Goal: Information Seeking & Learning: Compare options

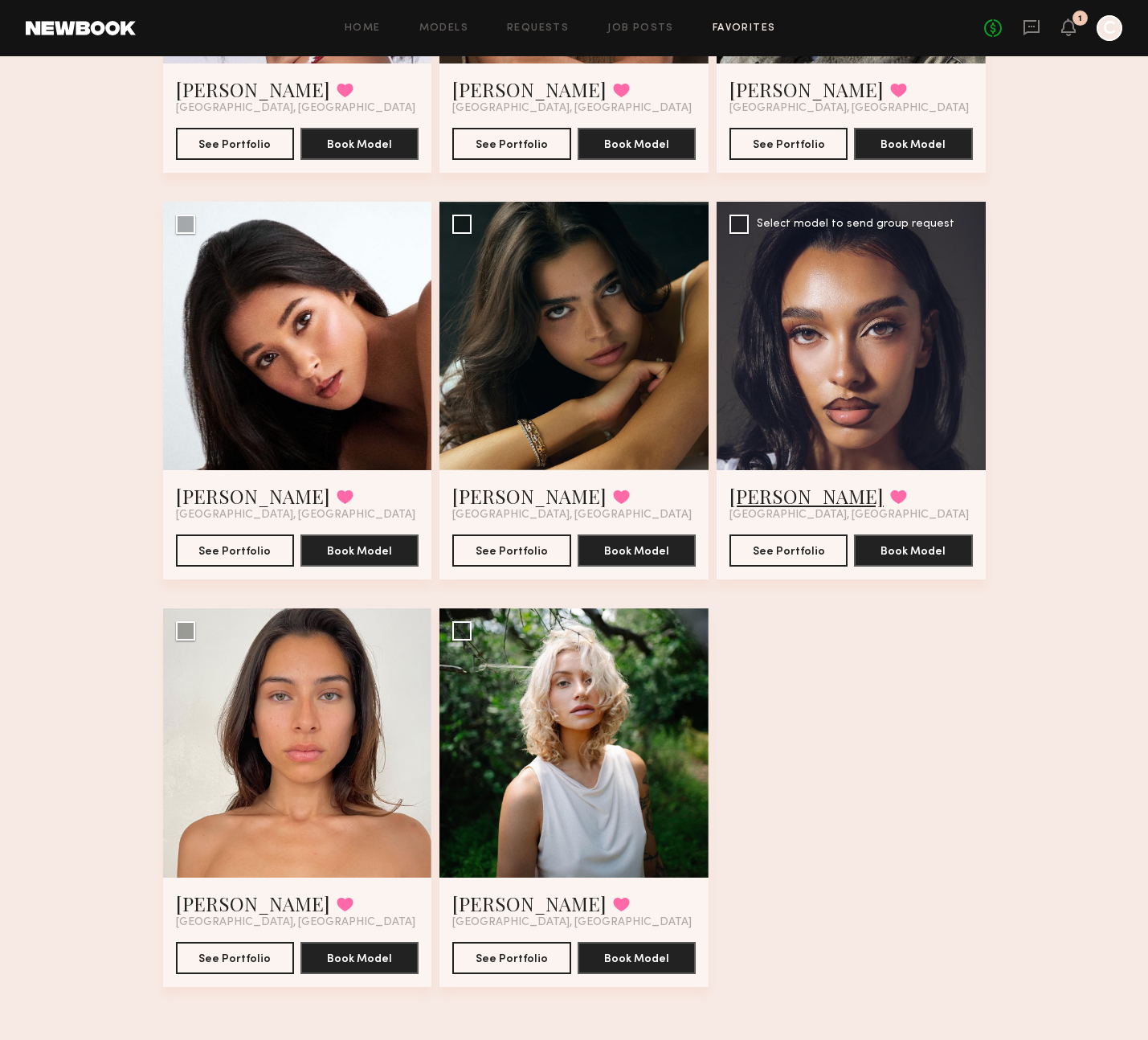
scroll to position [367, 0]
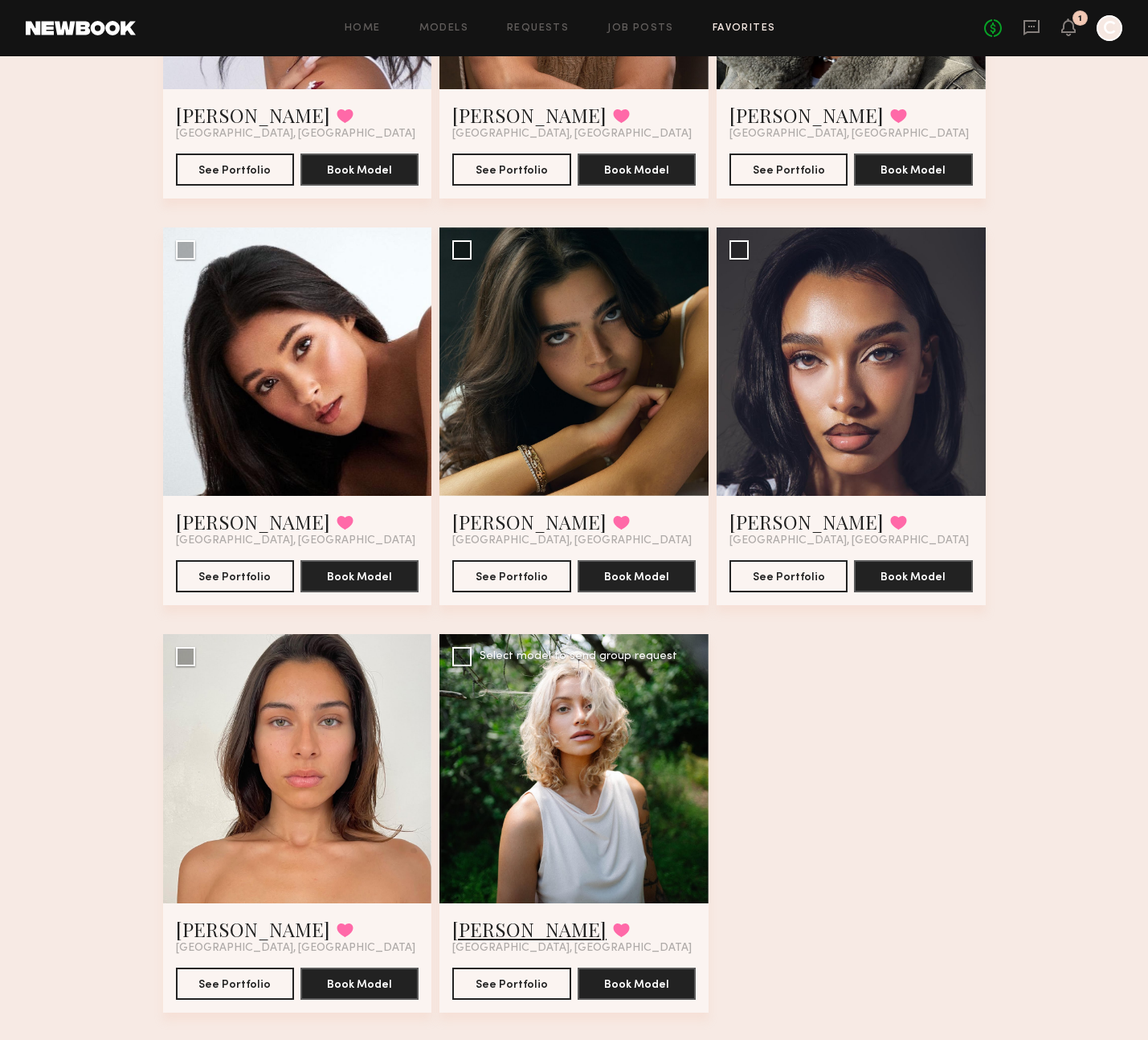
click at [487, 926] on link "Foster M." at bounding box center [529, 929] width 154 height 26
click at [776, 520] on link "Dominique L." at bounding box center [807, 521] width 154 height 26
click at [473, 519] on link "Lauren S." at bounding box center [529, 521] width 154 height 26
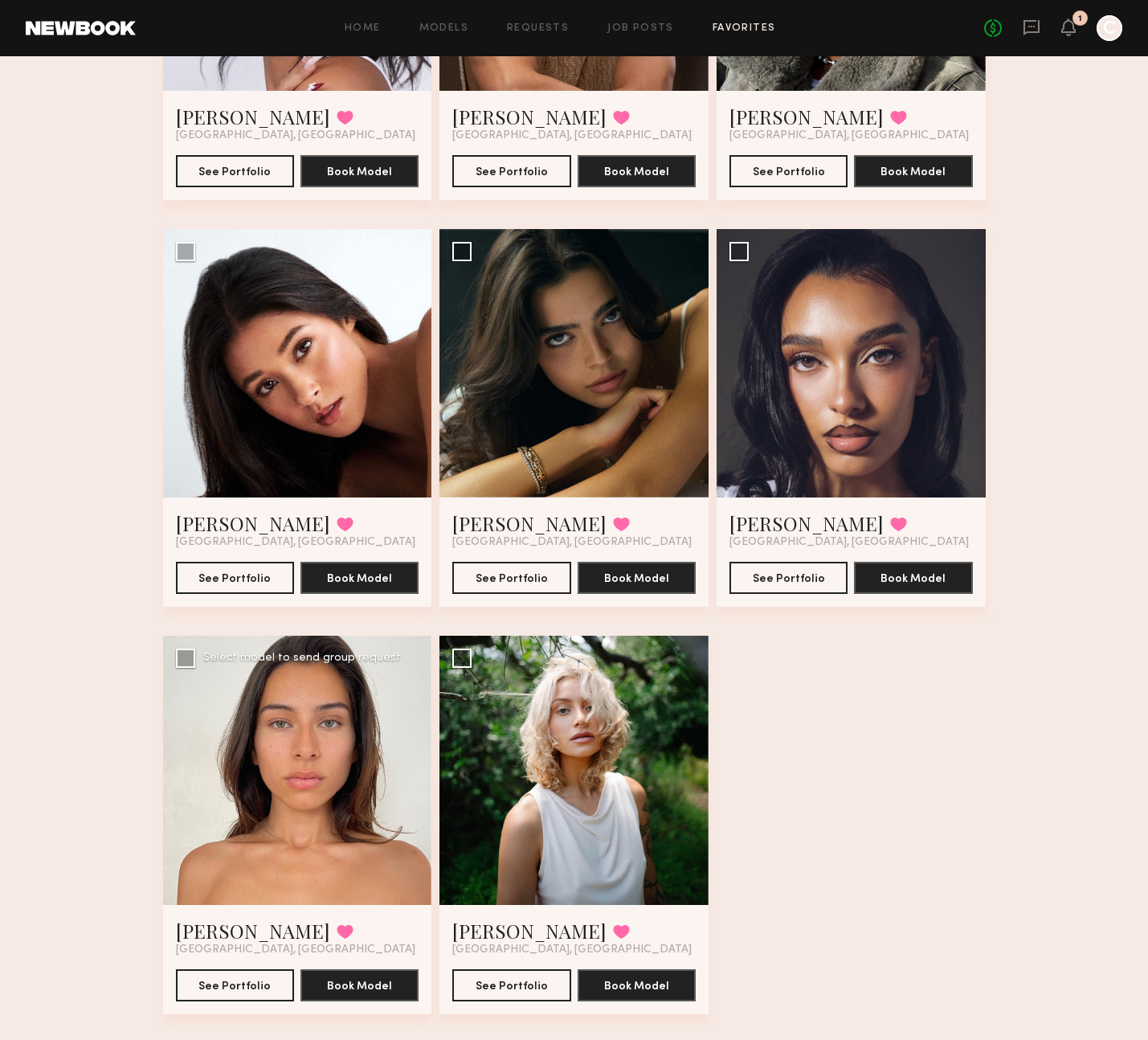
scroll to position [394, 0]
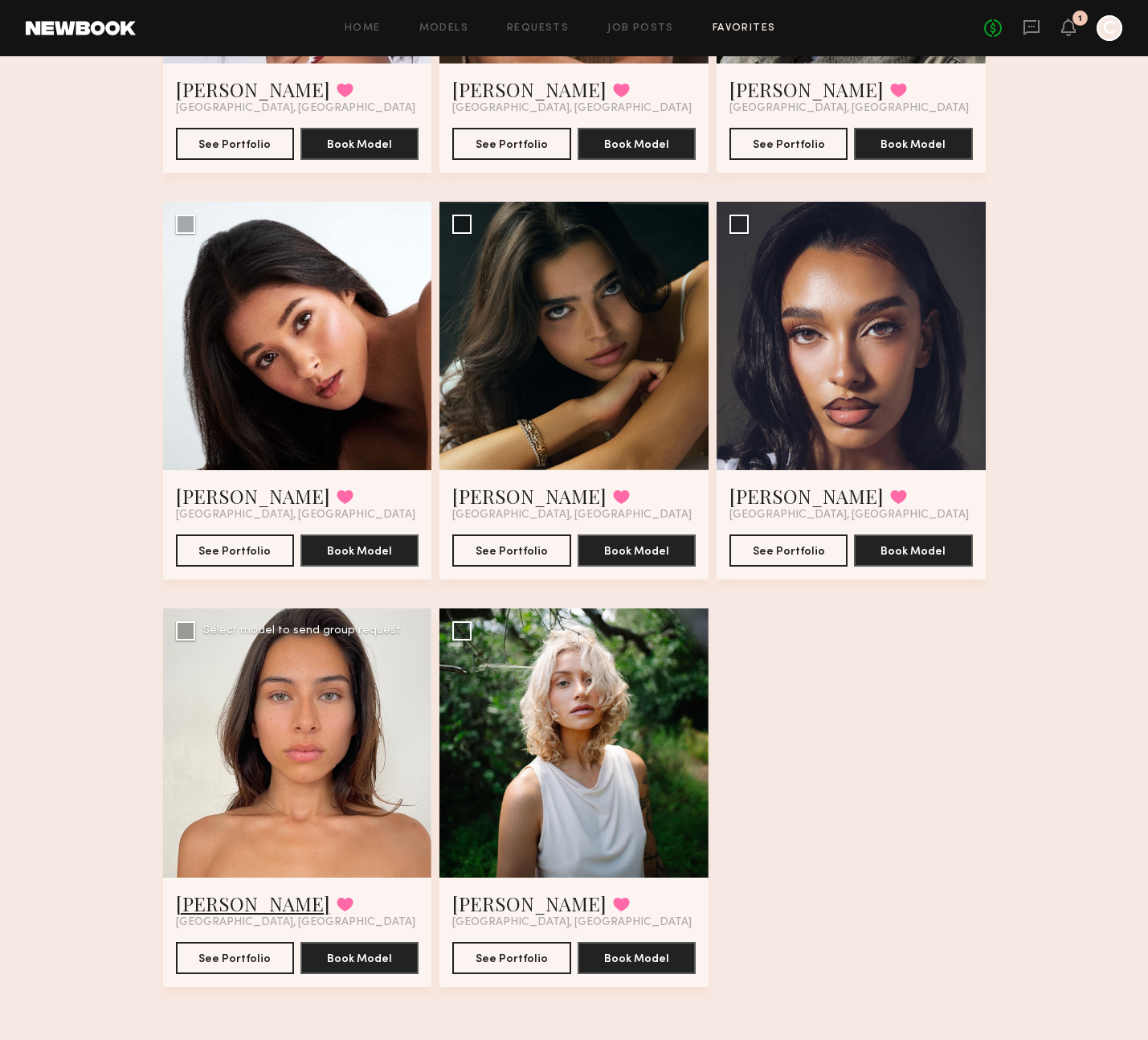
click at [245, 906] on link "Jacquelyne C." at bounding box center [253, 903] width 154 height 26
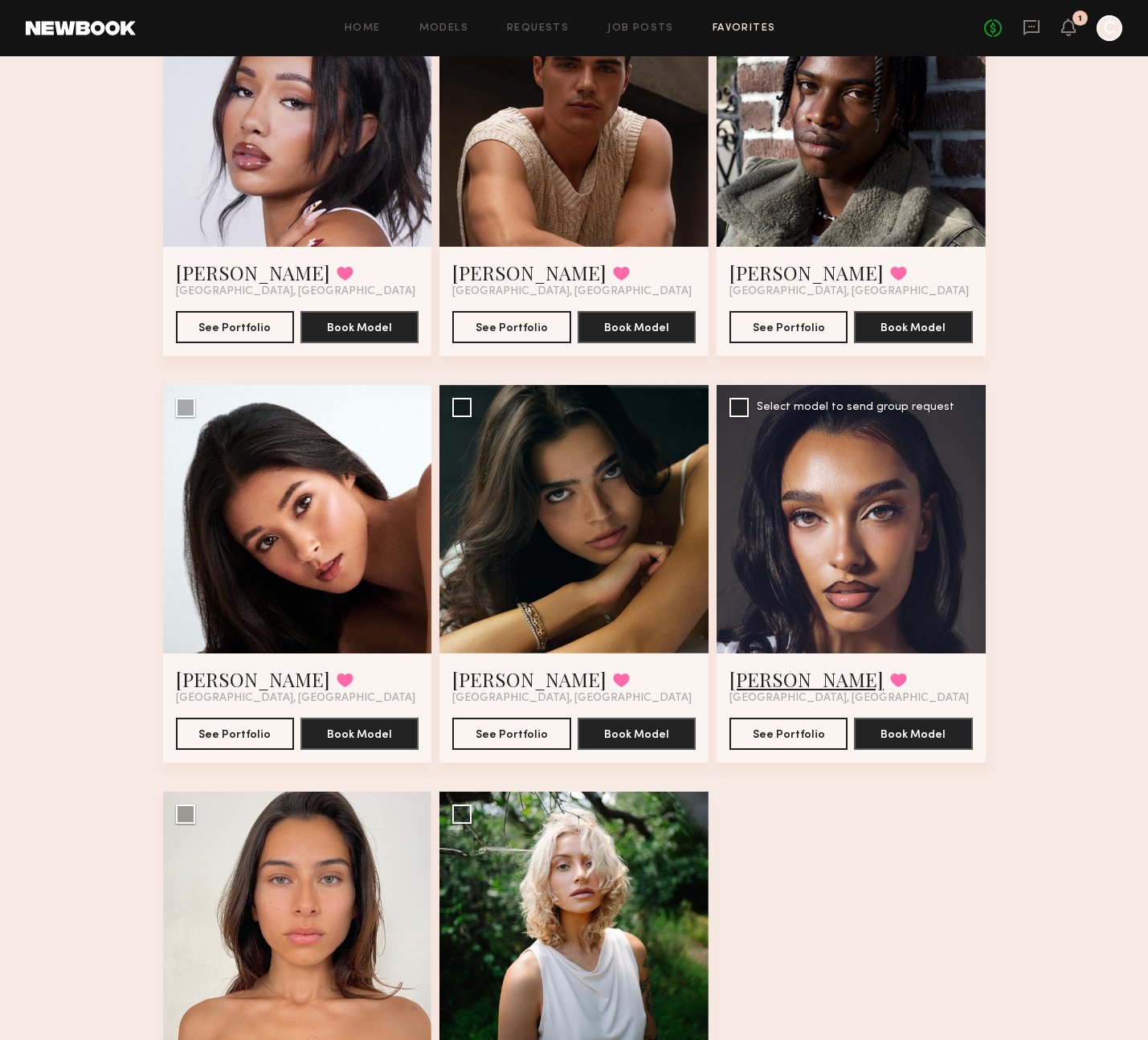
scroll to position [310, 0]
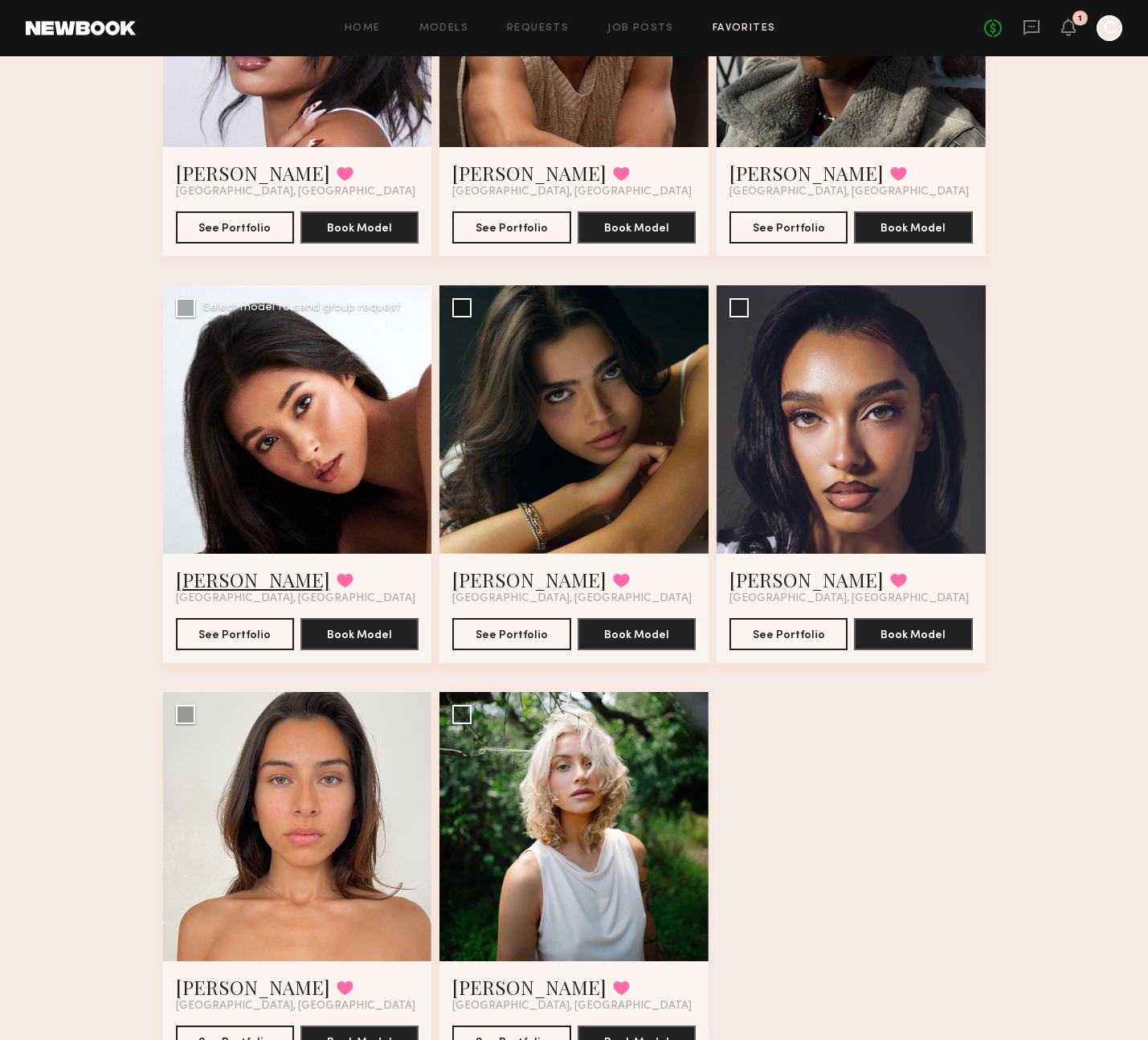
click at [214, 586] on link "Giti T." at bounding box center [253, 579] width 154 height 26
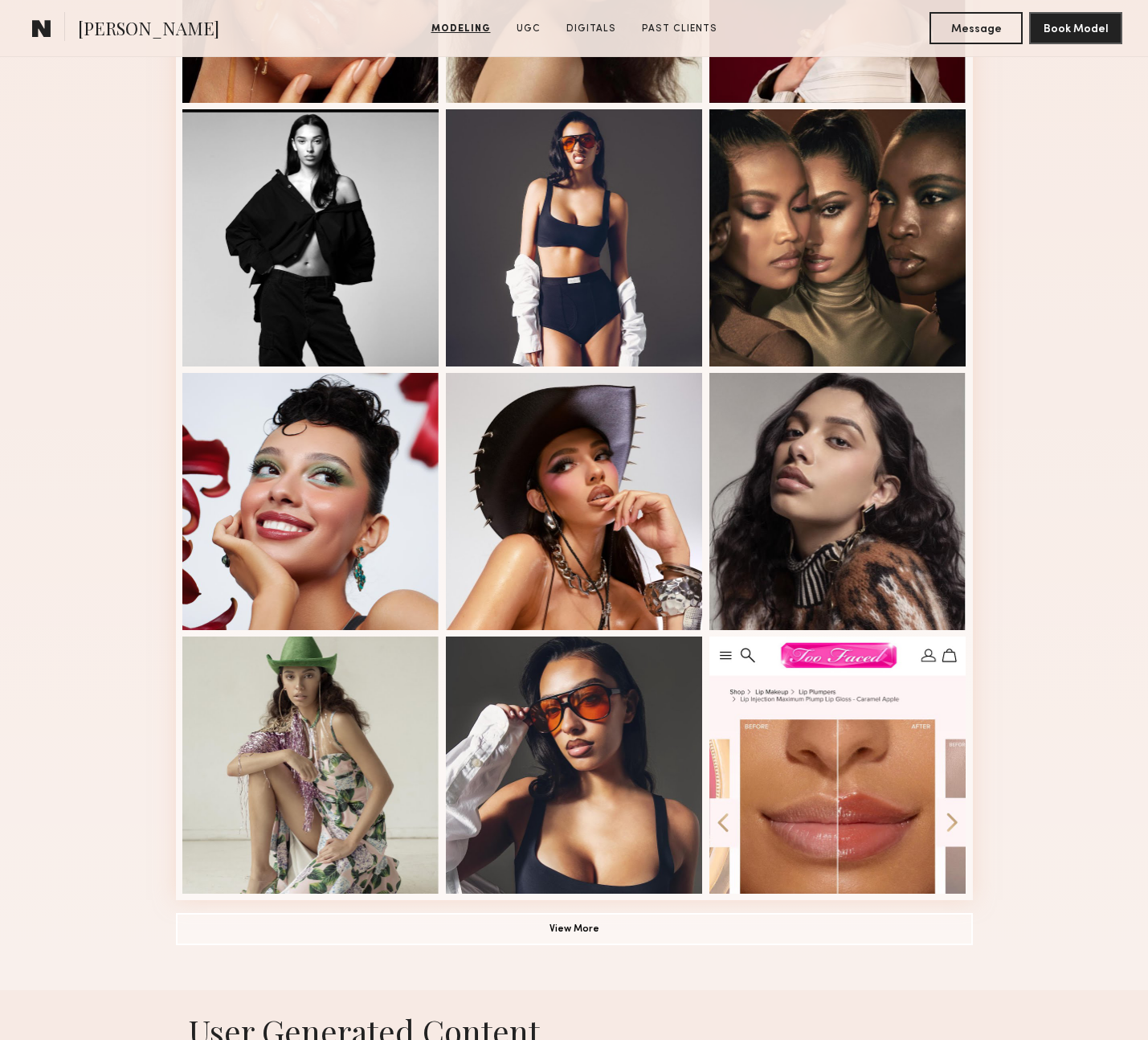
scroll to position [676, 0]
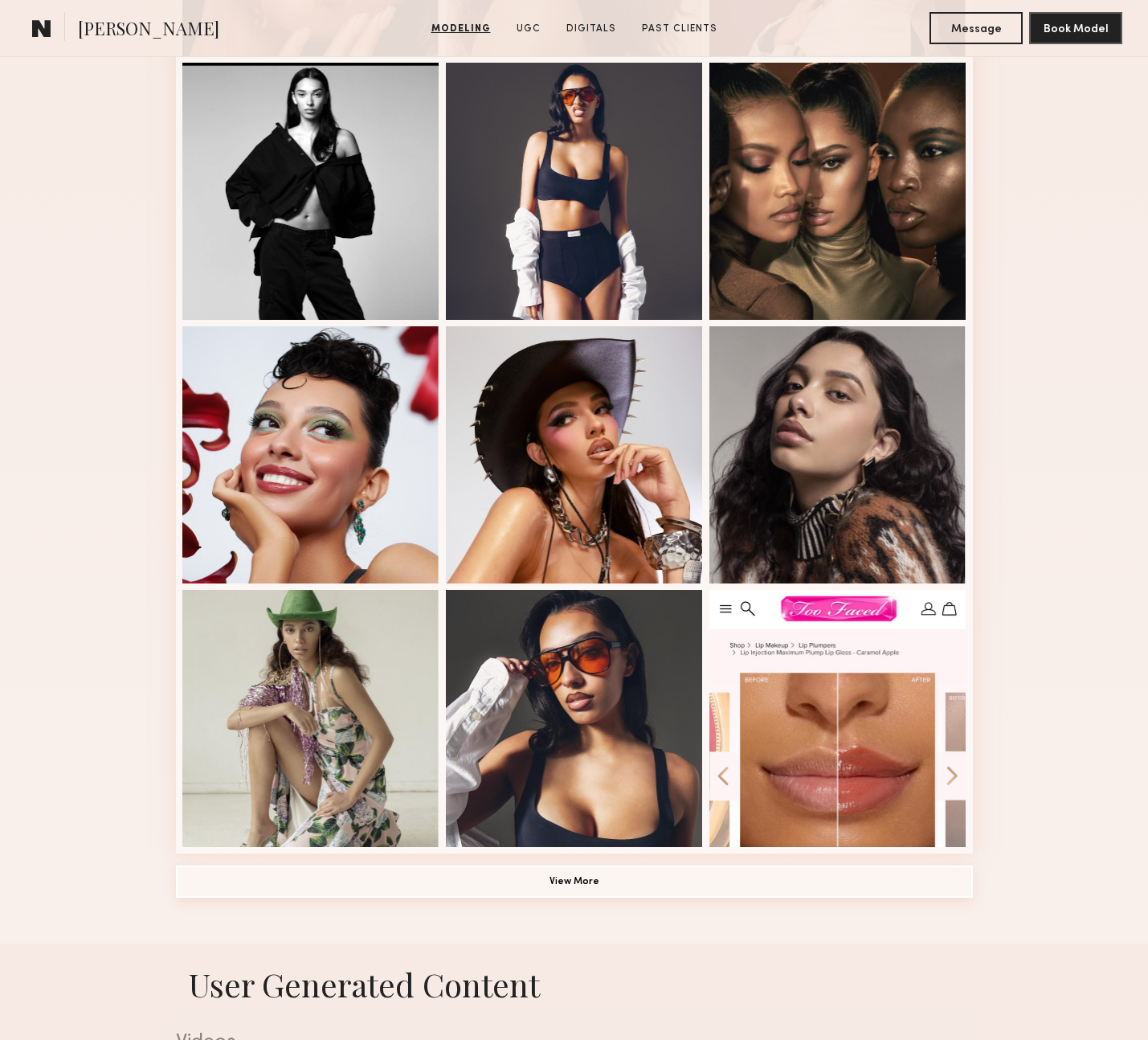
click at [592, 883] on button "View More" at bounding box center [574, 882] width 797 height 32
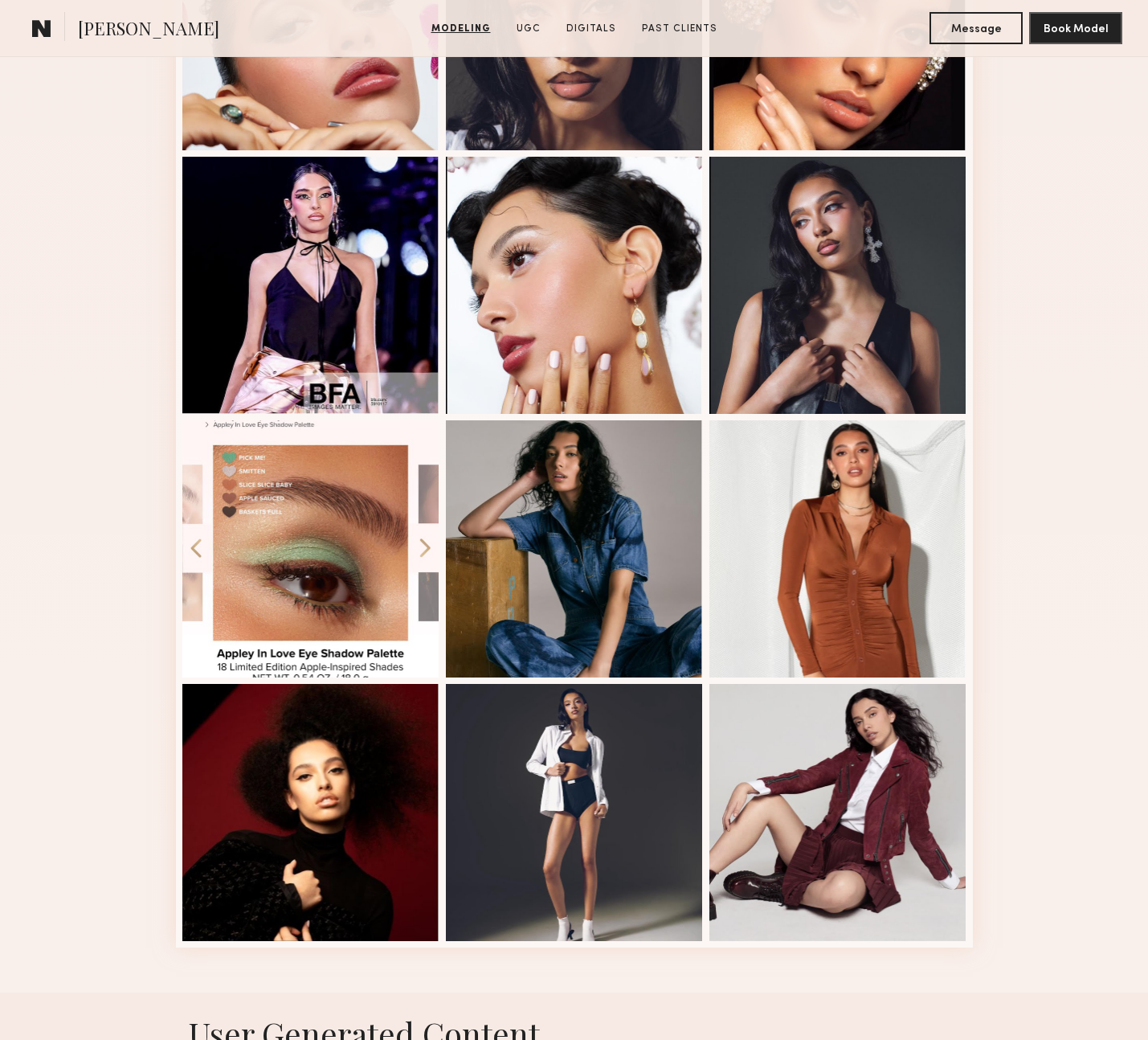
scroll to position [1976, 0]
